Goal: Find contact information

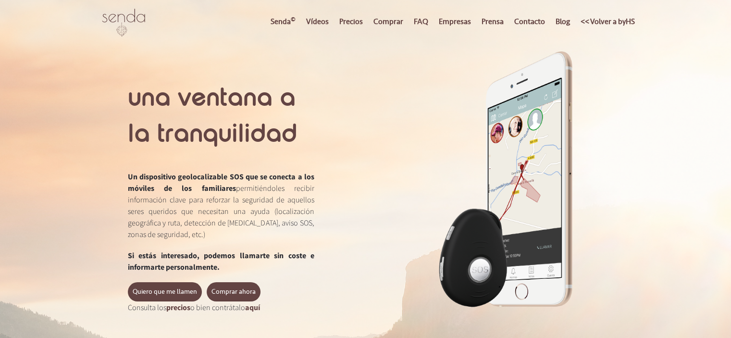
click at [525, 21] on link "Contacto" at bounding box center [530, 21] width 40 height 42
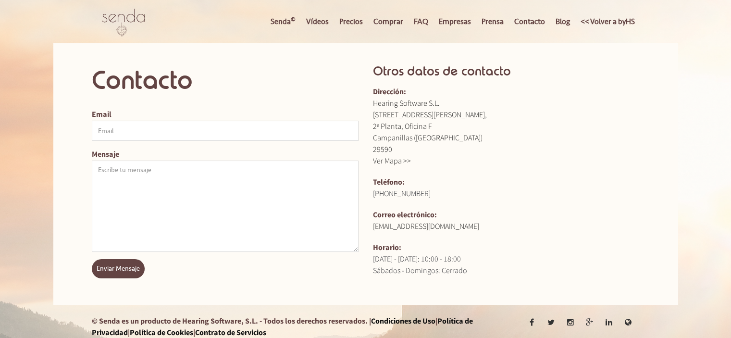
drag, startPoint x: 417, startPoint y: 196, endPoint x: 386, endPoint y: 198, distance: 31.8
click at [386, 198] on p "Teléfono: +34 951 239 313" at bounding box center [506, 187] width 267 height 23
copy span "951 239 313"
